Goal: Obtain resource: Obtain resource

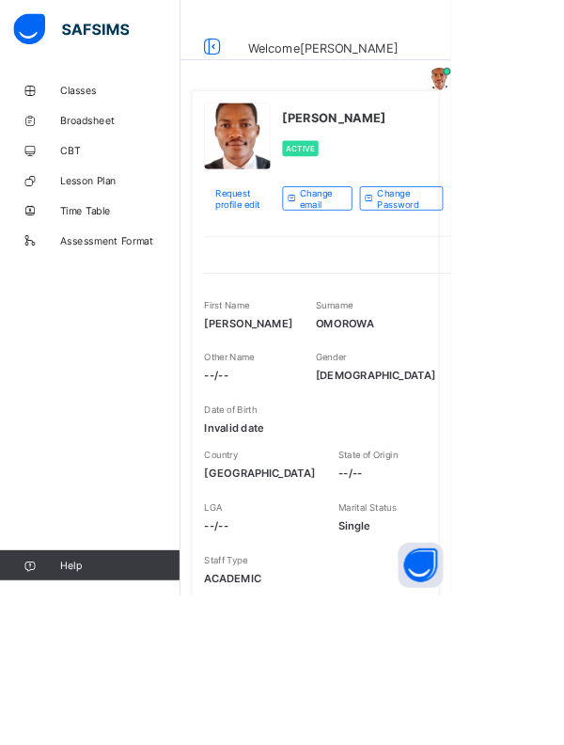
click at [126, 135] on link "Broadsheet" at bounding box center [113, 151] width 226 height 38
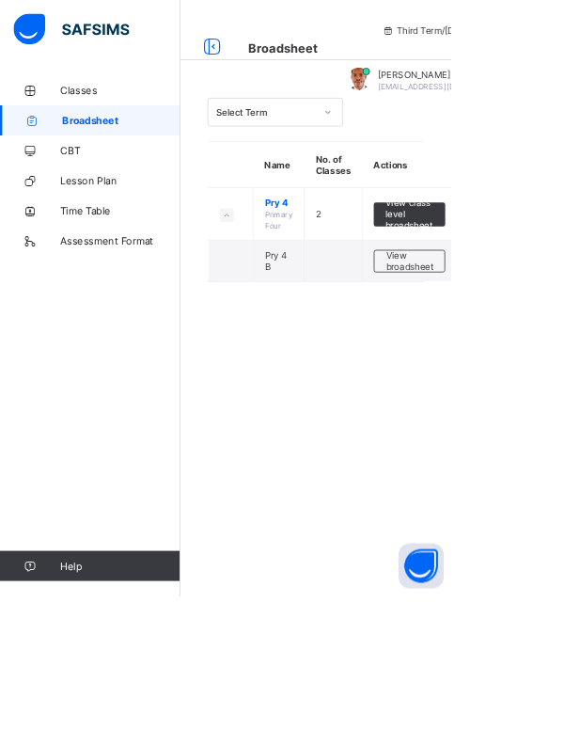
click at [495, 327] on span "View broadsheet" at bounding box center [511, 326] width 59 height 28
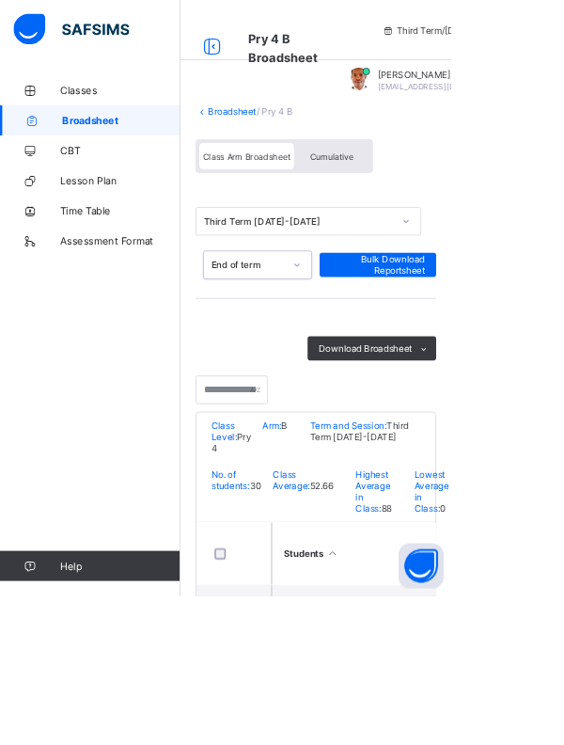
scroll to position [142, 0]
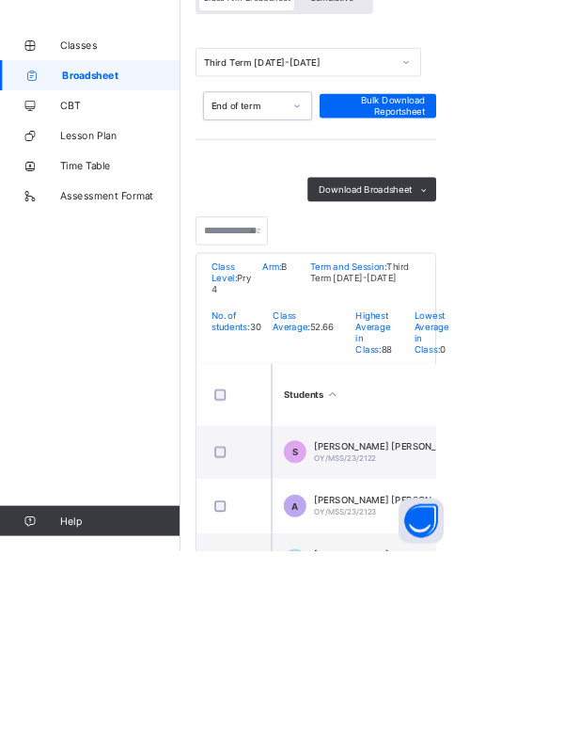
click at [485, 281] on div "Download Broadsheet" at bounding box center [465, 293] width 161 height 30
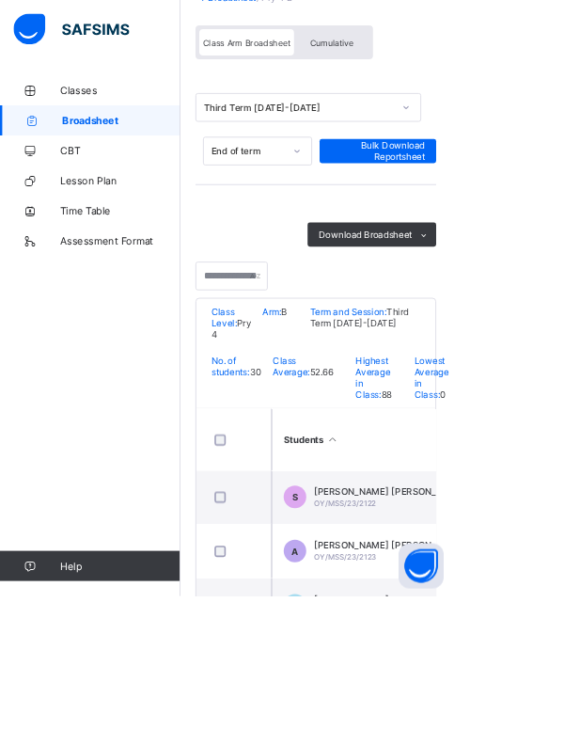
click at [533, 279] on span at bounding box center [530, 293] width 30 height 30
click at [0, 0] on li "PDF" at bounding box center [0, 0] width 0 height 0
click at [414, 47] on span "Cumulative" at bounding box center [414, 53] width 55 height 13
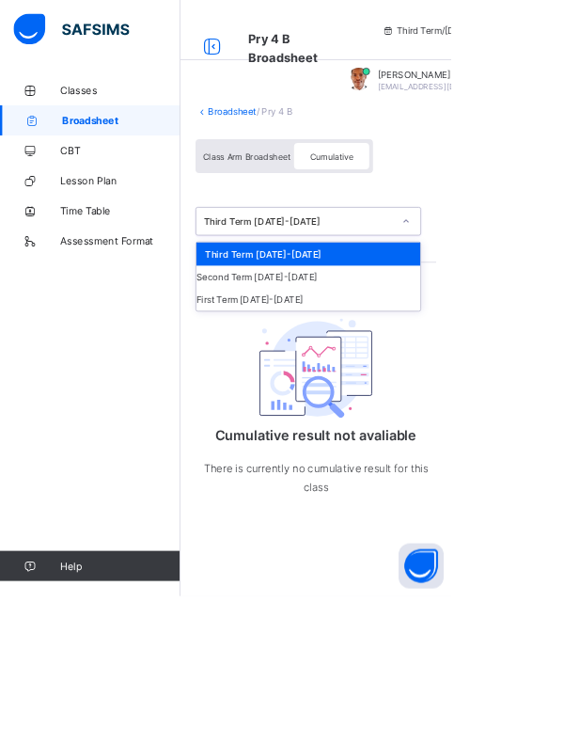
click at [532, 199] on div "Class Arm Broadsheet Cumulative" at bounding box center [394, 200] width 301 height 71
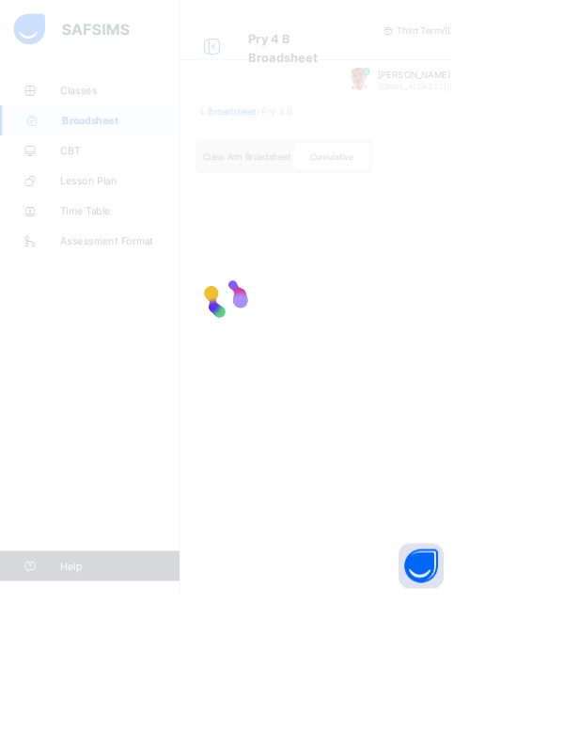
click at [302, 183] on div at bounding box center [282, 372] width 564 height 745
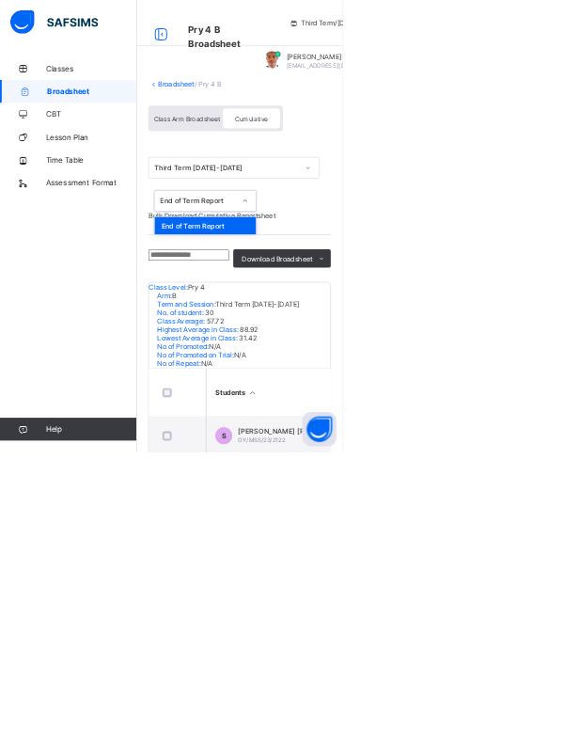
click at [563, 244] on html "Pry 4 B Broadsheet Third Term / 2024-2025 EMMANUEL OMOROWA e.omoruwa@oyostatesm…" at bounding box center [282, 557] width 564 height 1115
click at [431, 356] on span "Bulk Download Cumulative Reportsheet" at bounding box center [349, 356] width 210 height 14
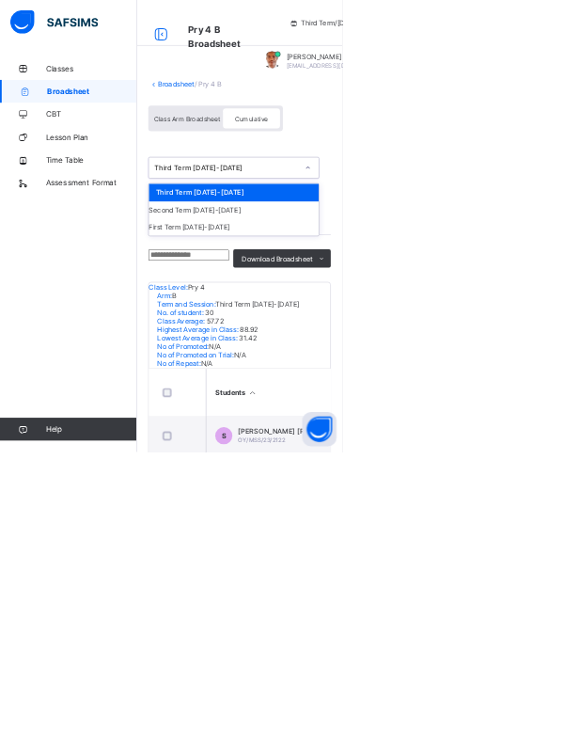
click at [168, 405] on div "Classes Broadsheet CBT Lesson Plan Time Table Assessment Format Help" at bounding box center [113, 409] width 226 height 669
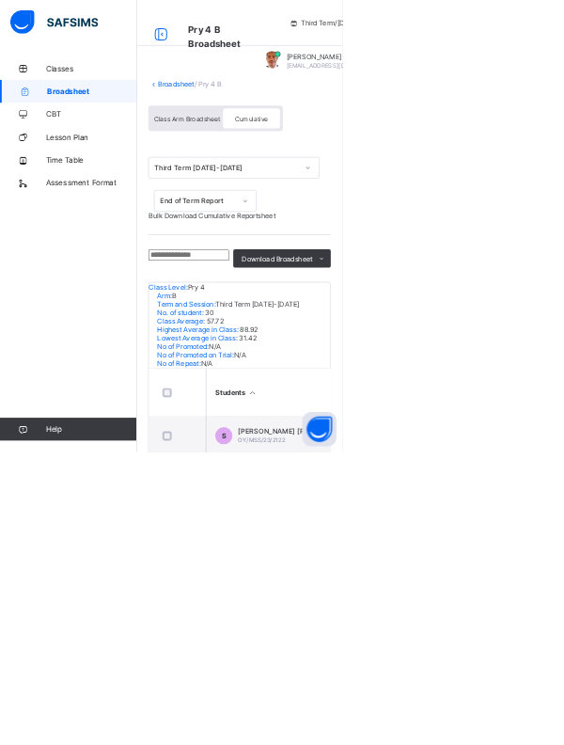
click at [282, 199] on span "Class Arm Broadsheet" at bounding box center [308, 195] width 109 height 13
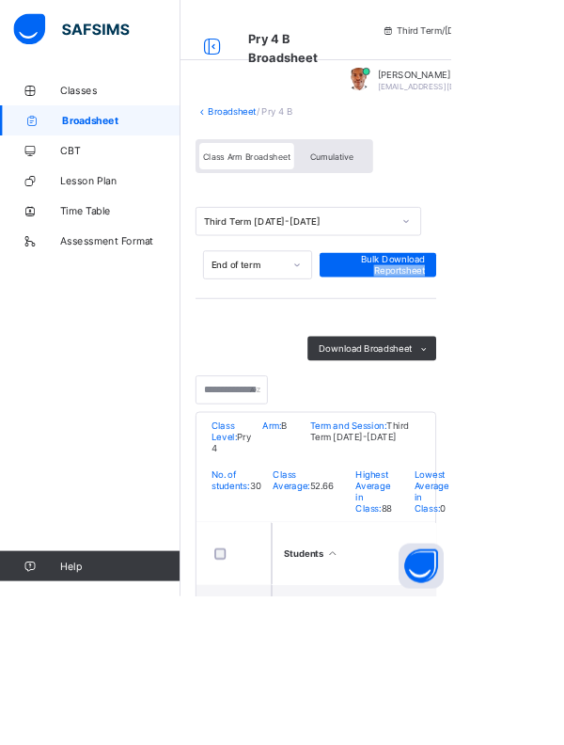
click at [322, 420] on div "Download Broadsheet PDF Excel sheet" at bounding box center [394, 435] width 301 height 30
click at [491, 325] on span "Bulk Download Reportsheet" at bounding box center [473, 331] width 118 height 28
click at [101, 188] on span "CBT" at bounding box center [150, 188] width 150 height 15
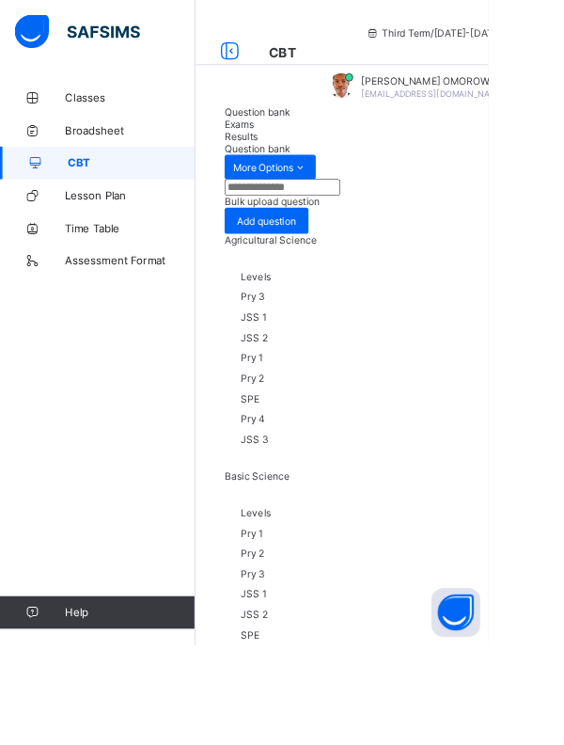
click at [91, 148] on span "Broadsheet" at bounding box center [150, 150] width 150 height 15
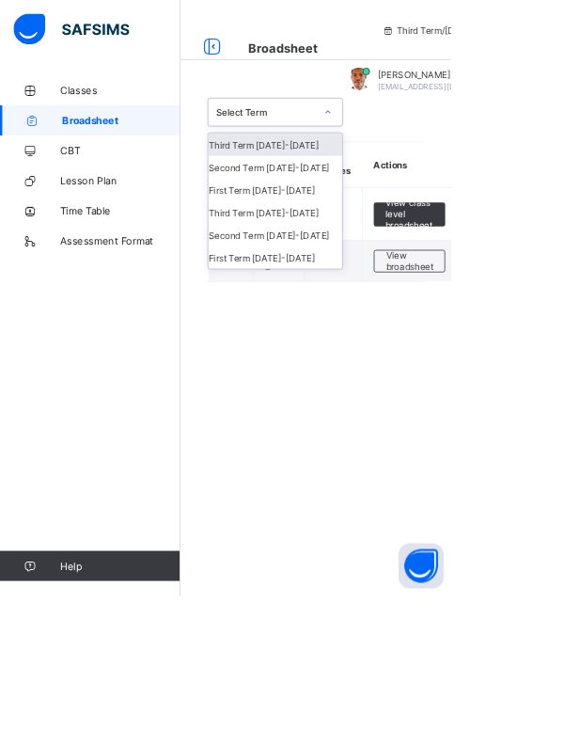
click at [503, 170] on div "option Third Term 2024-2025 focused, 1 of 6. 6 results available. Use Up and Do…" at bounding box center [395, 247] width 338 height 306
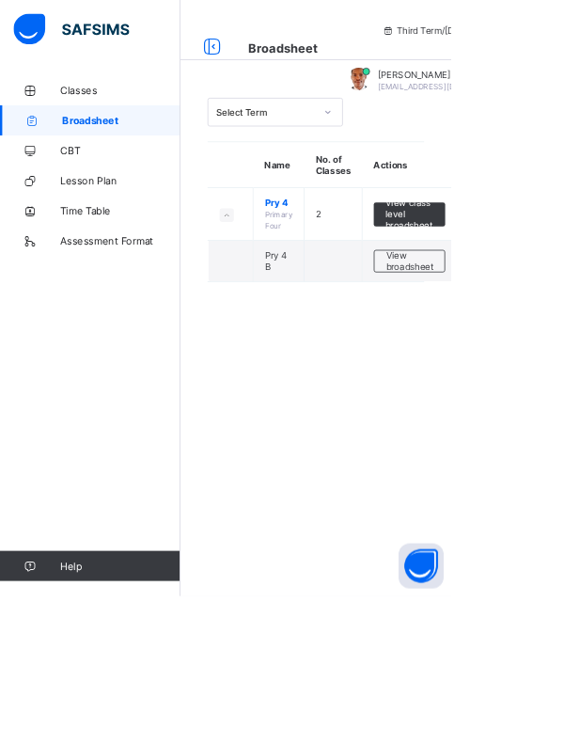
click at [519, 255] on span "View class level broadsheet" at bounding box center [511, 267] width 61 height 42
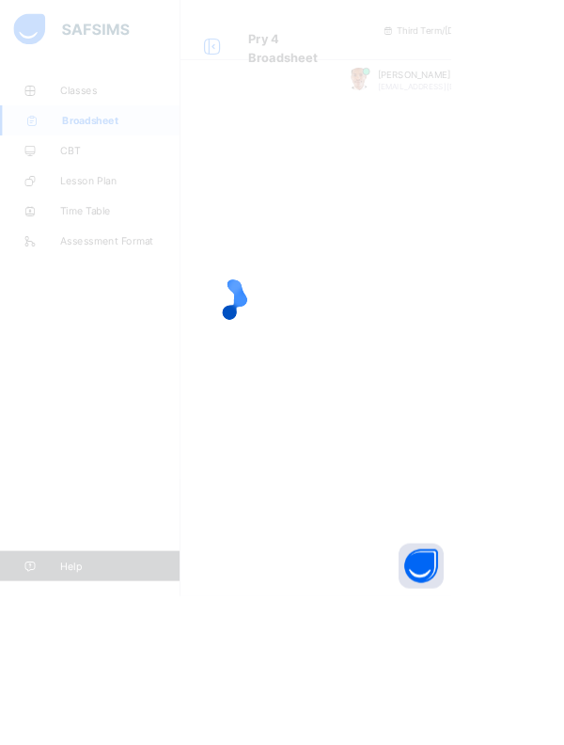
click at [417, 207] on div at bounding box center [282, 372] width 564 height 745
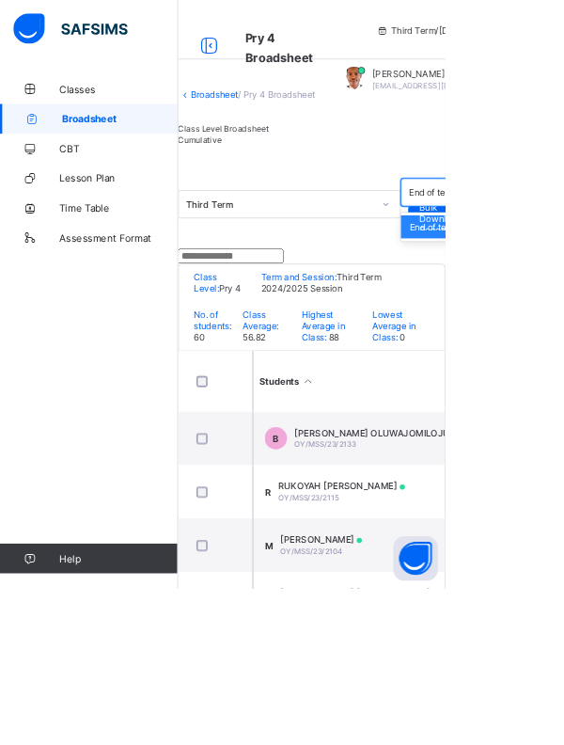
click at [549, 209] on div "Broadsheet / Pry 4 Broadsheet Class Level Broadsheet Cumulative Third Term opti…" at bounding box center [395, 504] width 338 height 820
click at [563, 298] on span "Bulk Download Reportsheet" at bounding box center [563, 277] width 64 height 42
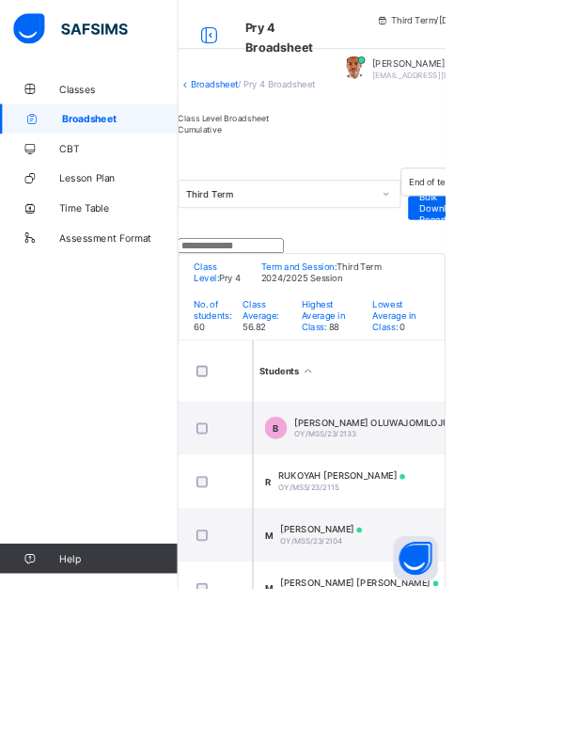
scroll to position [30, 0]
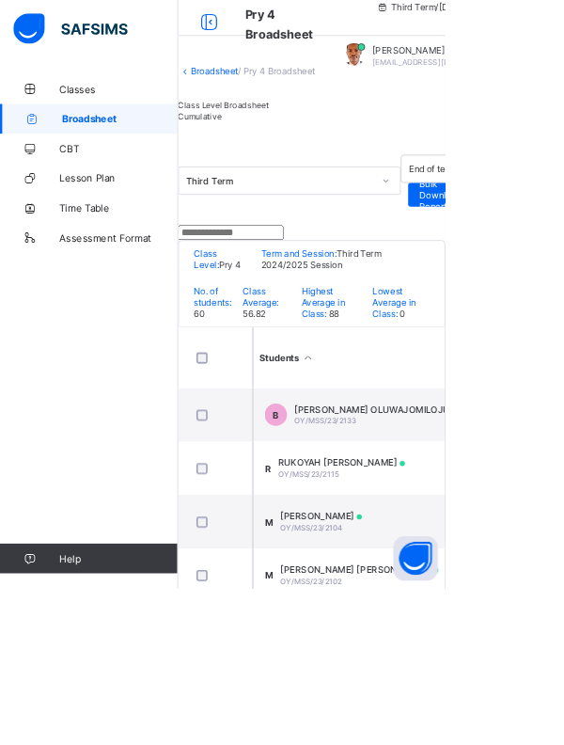
click at [340, 153] on div "Cumulative" at bounding box center [283, 146] width 115 height 14
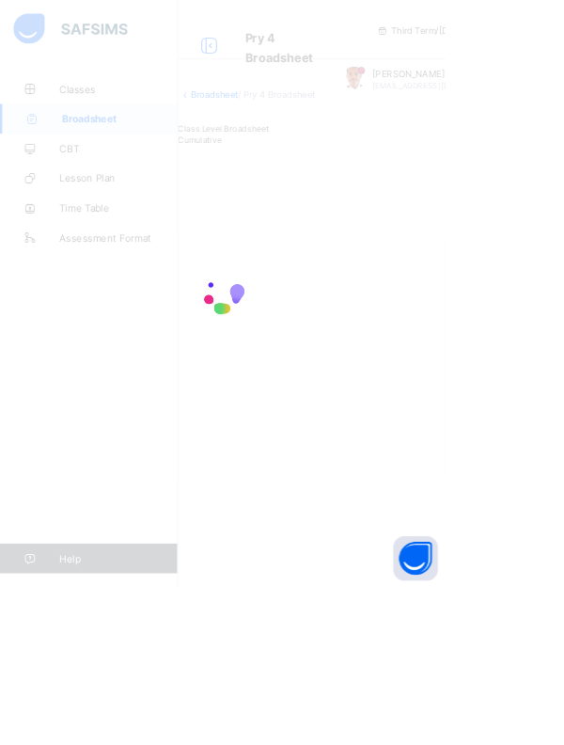
scroll to position [0, 0]
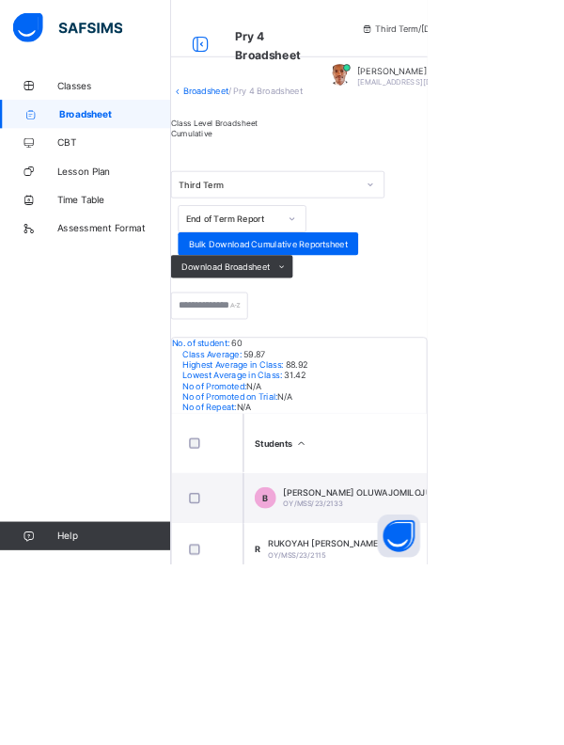
click at [356, 359] on span "Download Broadsheet" at bounding box center [298, 352] width 117 height 14
click at [0, 0] on ul "PDF Excel sheet" at bounding box center [0, 0] width 0 height 0
click at [0, 0] on li "PDF" at bounding box center [0, 0] width 0 height 0
click at [348, 329] on span "Bulk Download Cumulative Reportsheet" at bounding box center [354, 322] width 210 height 14
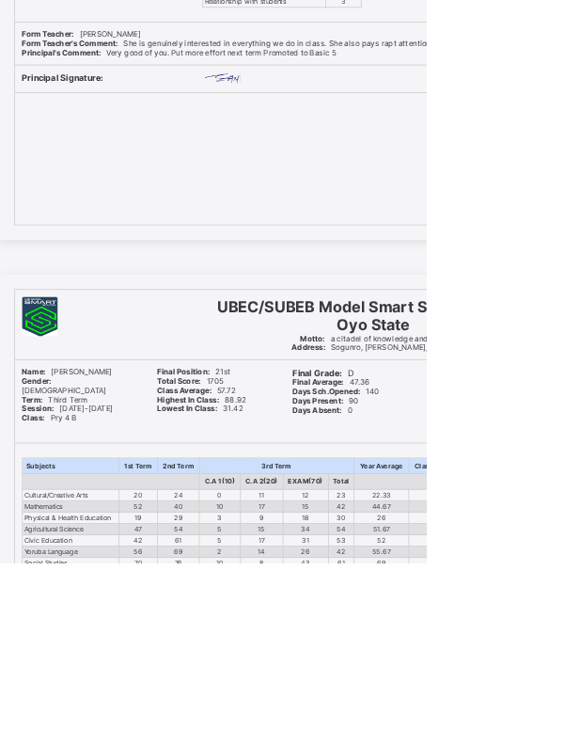
scroll to position [852, 0]
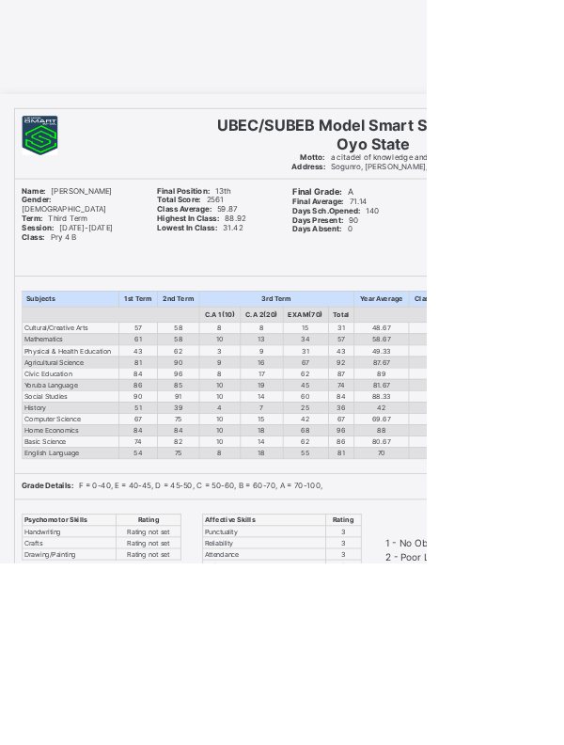
click at [200, 590] on td "74" at bounding box center [183, 583] width 52 height 15
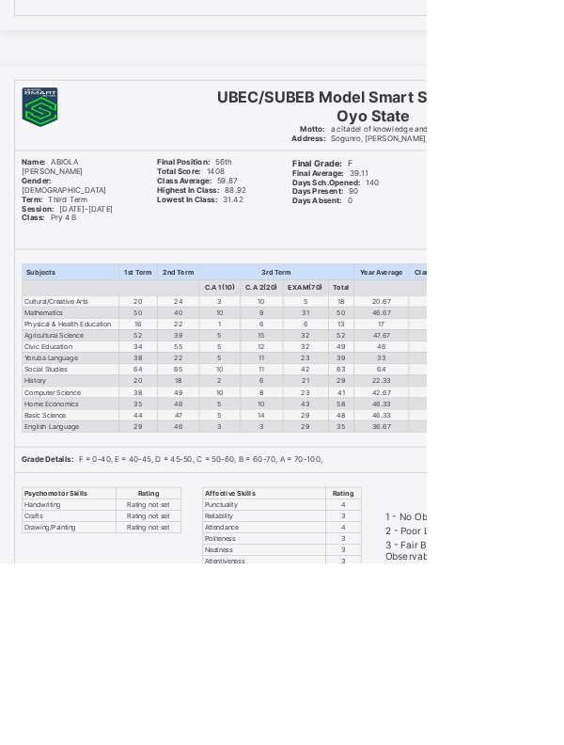
scroll to position [28392, 0]
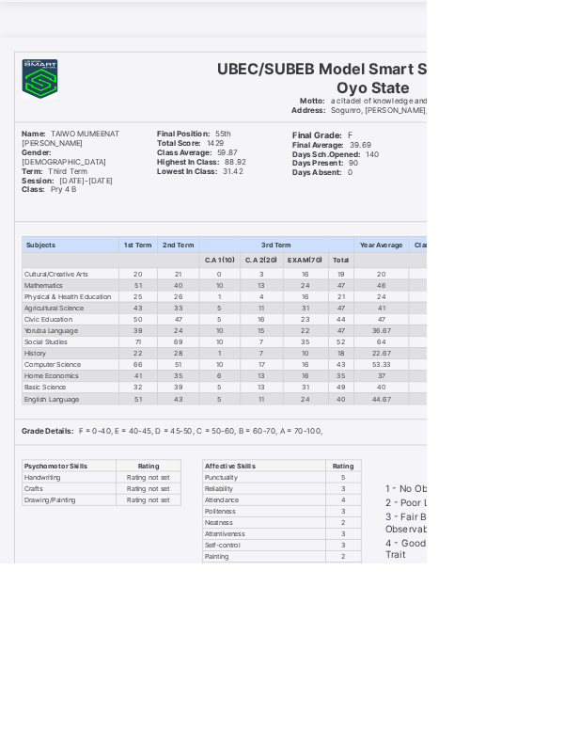
scroll to position [13161, 0]
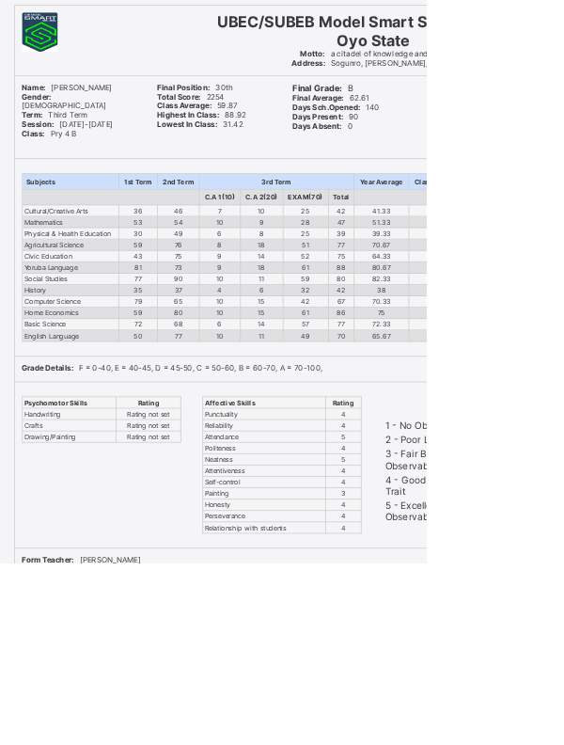
scroll to position [40514, 0]
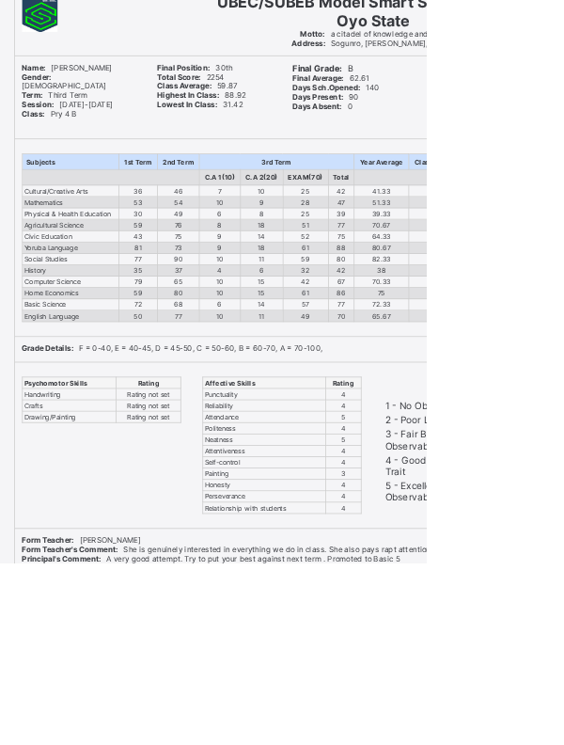
click at [563, 424] on div "Subjects 1st Term 2nd Term 3rd Term Year Average Class Average Grade Comment C.…" at bounding box center [373, 314] width 707 height 260
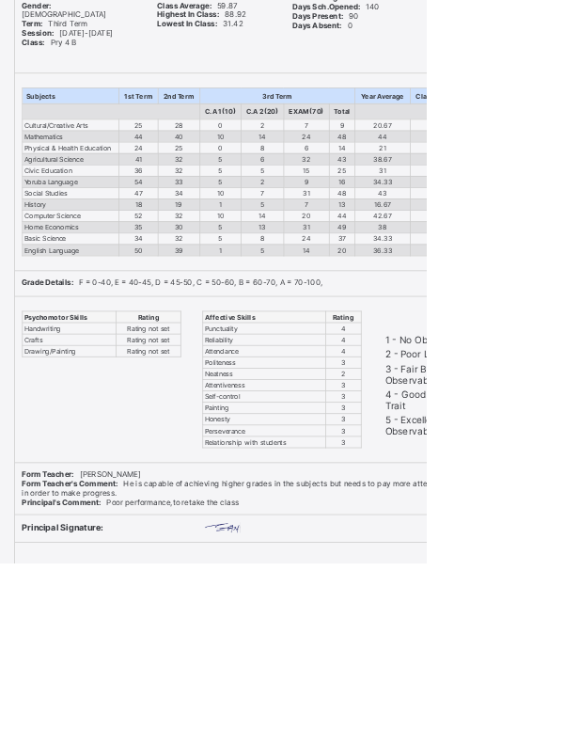
scroll to position [58089, 0]
